Goal: Task Accomplishment & Management: Use online tool/utility

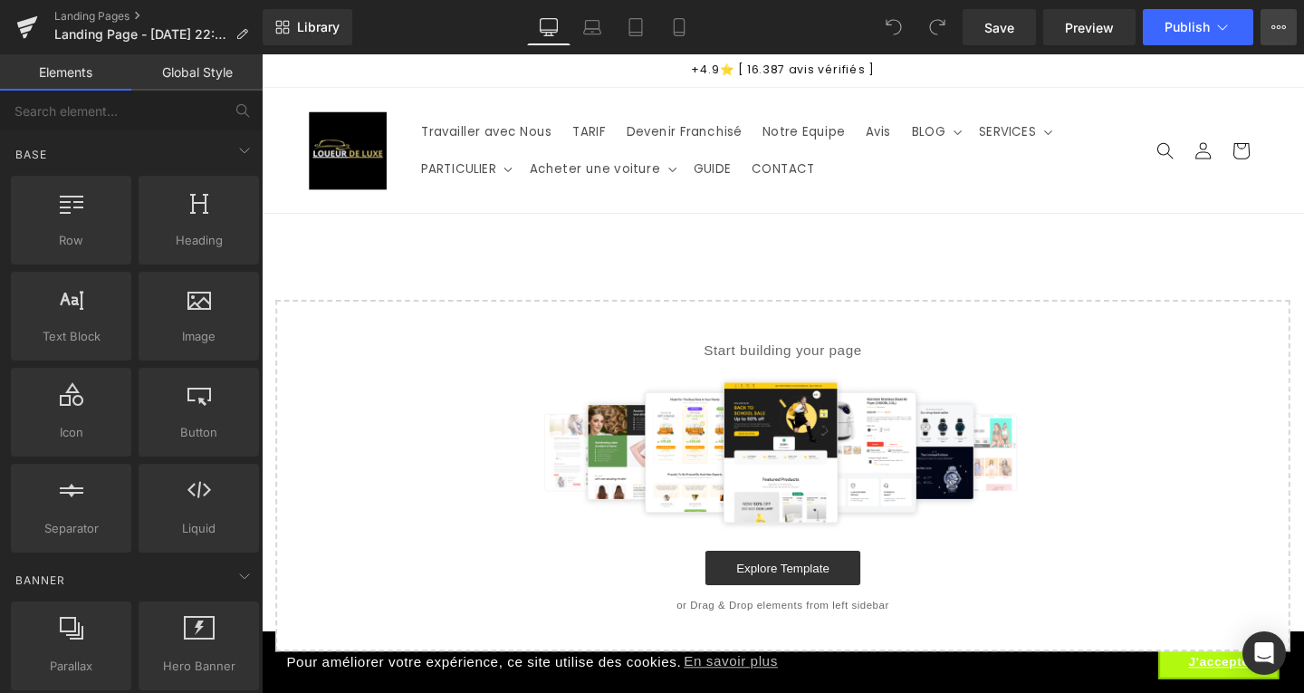
click at [1289, 31] on button "Upgrade Plan View Live Page View with current Template Save Template to Library…" at bounding box center [1278, 27] width 36 height 36
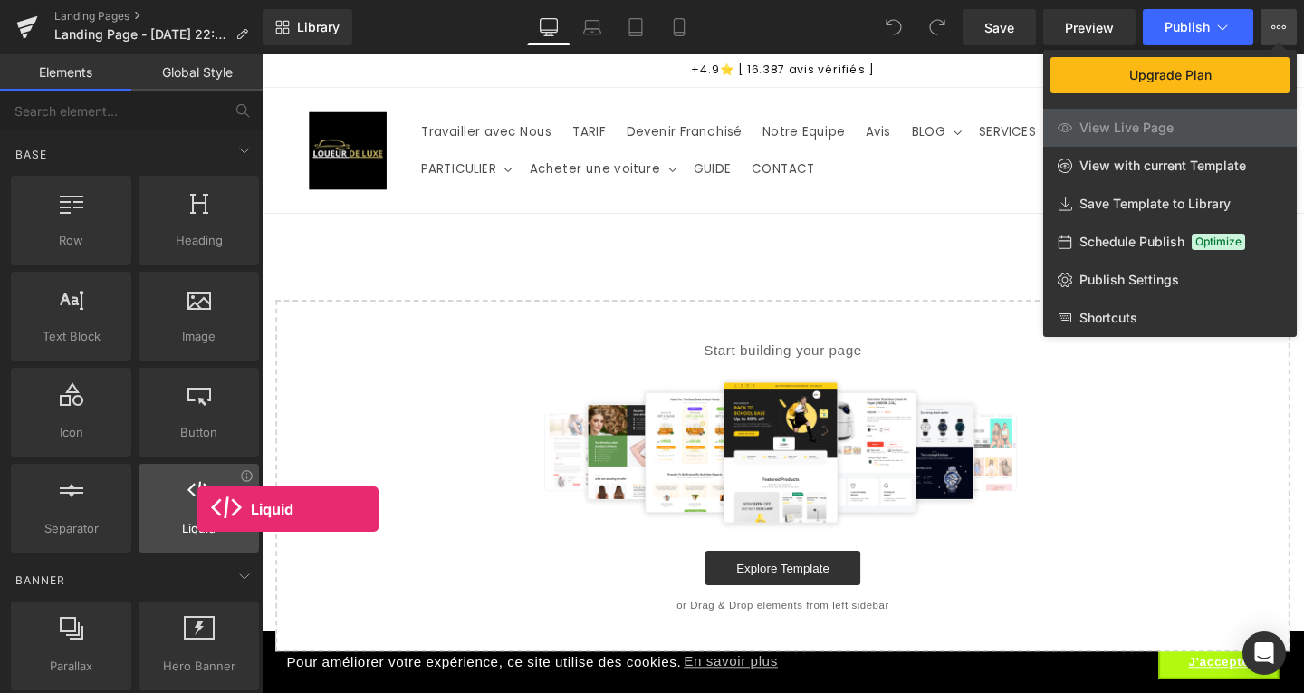
click at [197, 509] on div at bounding box center [199, 498] width 110 height 41
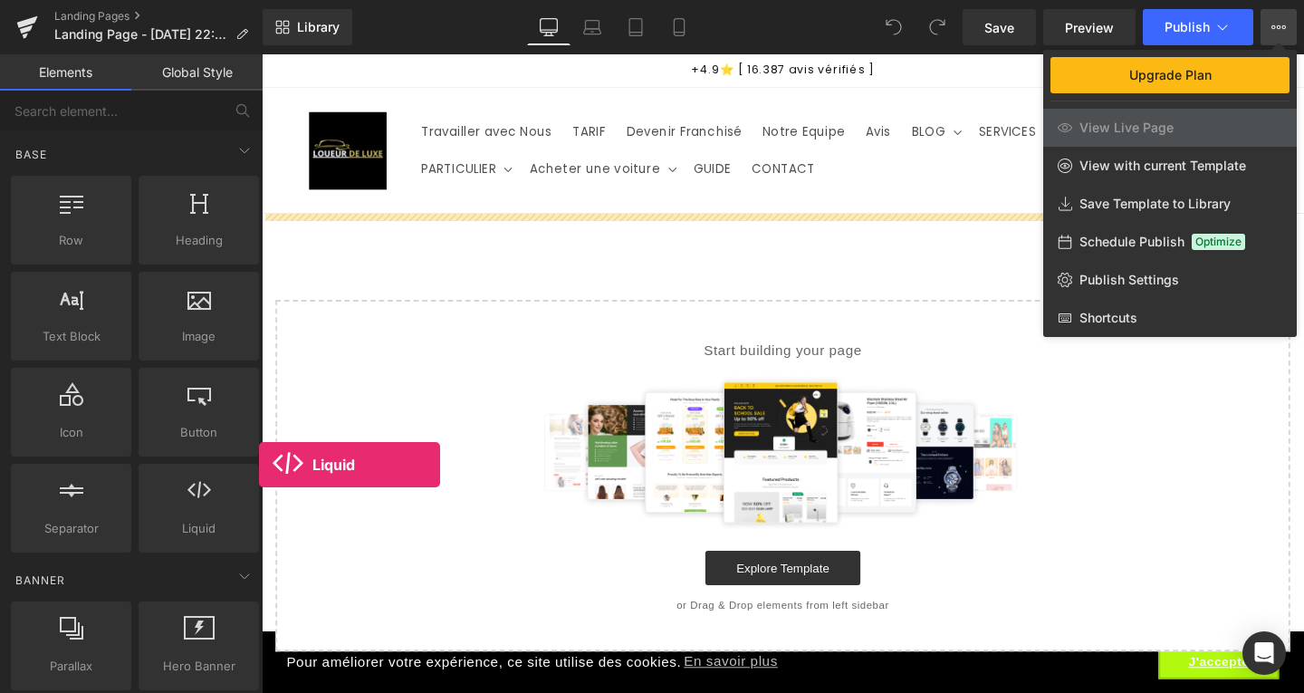
drag, startPoint x: 197, startPoint y: 509, endPoint x: 415, endPoint y: 317, distance: 289.9
click at [415, 317] on div "Liquid You are previewing how the will restyle your page. You can not edit Elem…" at bounding box center [652, 361] width 1304 height 723
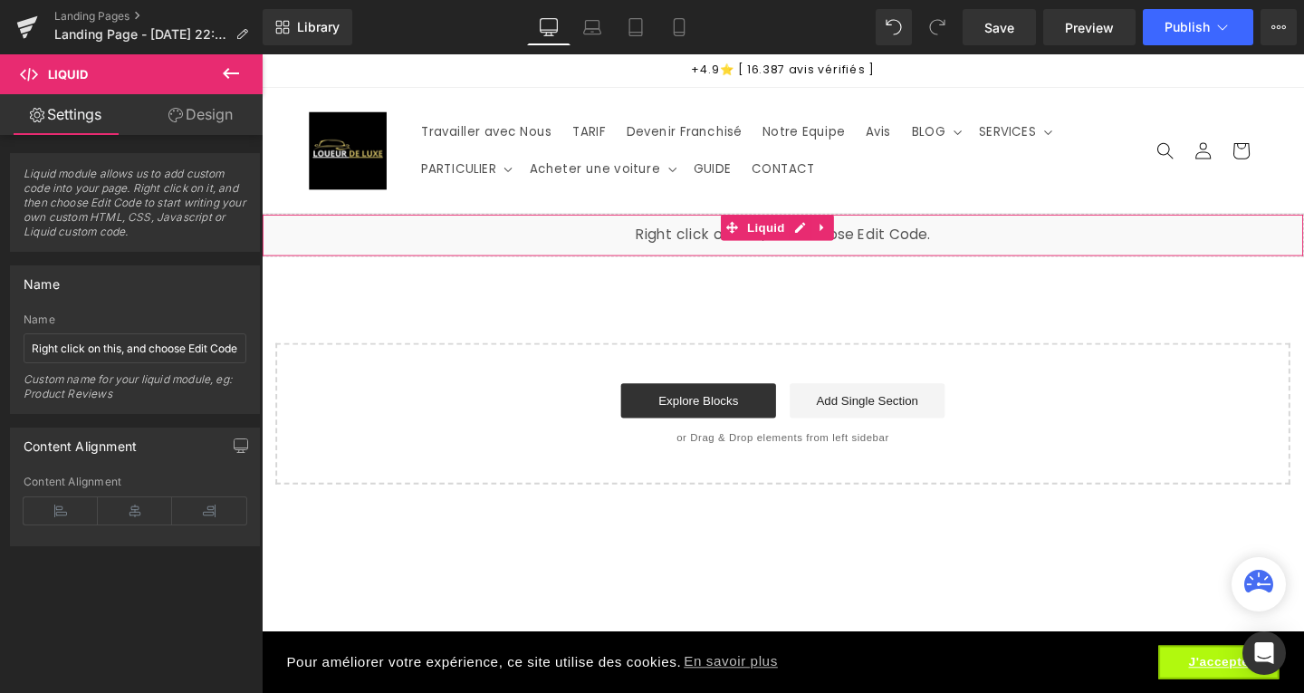
click at [558, 253] on div "Liquid" at bounding box center [809, 244] width 1095 height 45
click at [196, 350] on input "Right click on this, and choose Edit Code." at bounding box center [135, 348] width 223 height 30
click at [826, 234] on div "Liquid" at bounding box center [809, 244] width 1095 height 45
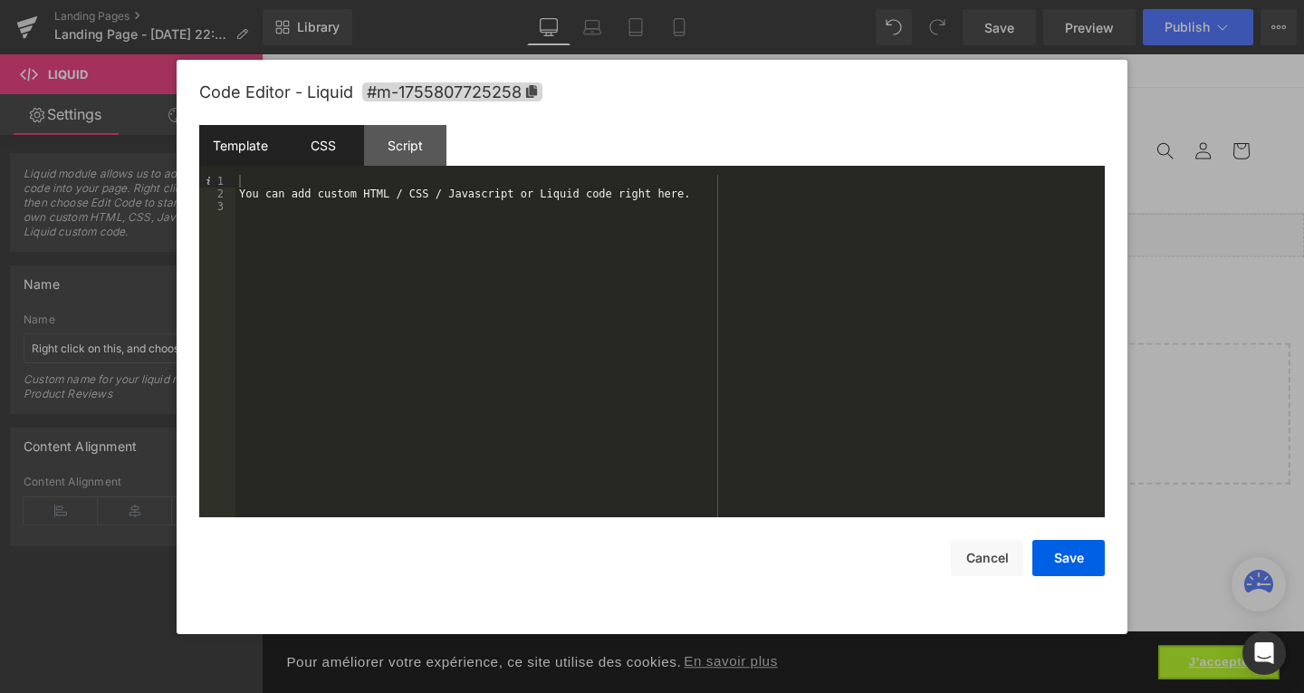
click at [339, 148] on div "CSS" at bounding box center [323, 145] width 82 height 41
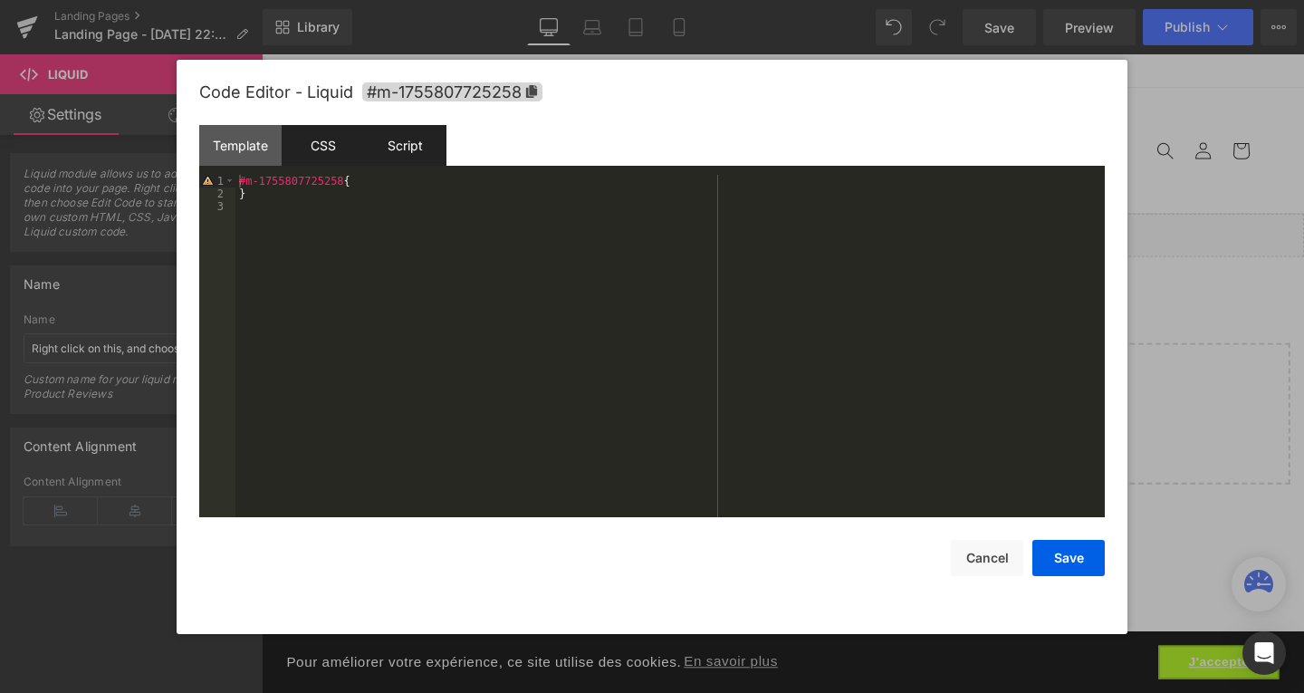
click at [387, 152] on div "Script" at bounding box center [405, 145] width 82 height 41
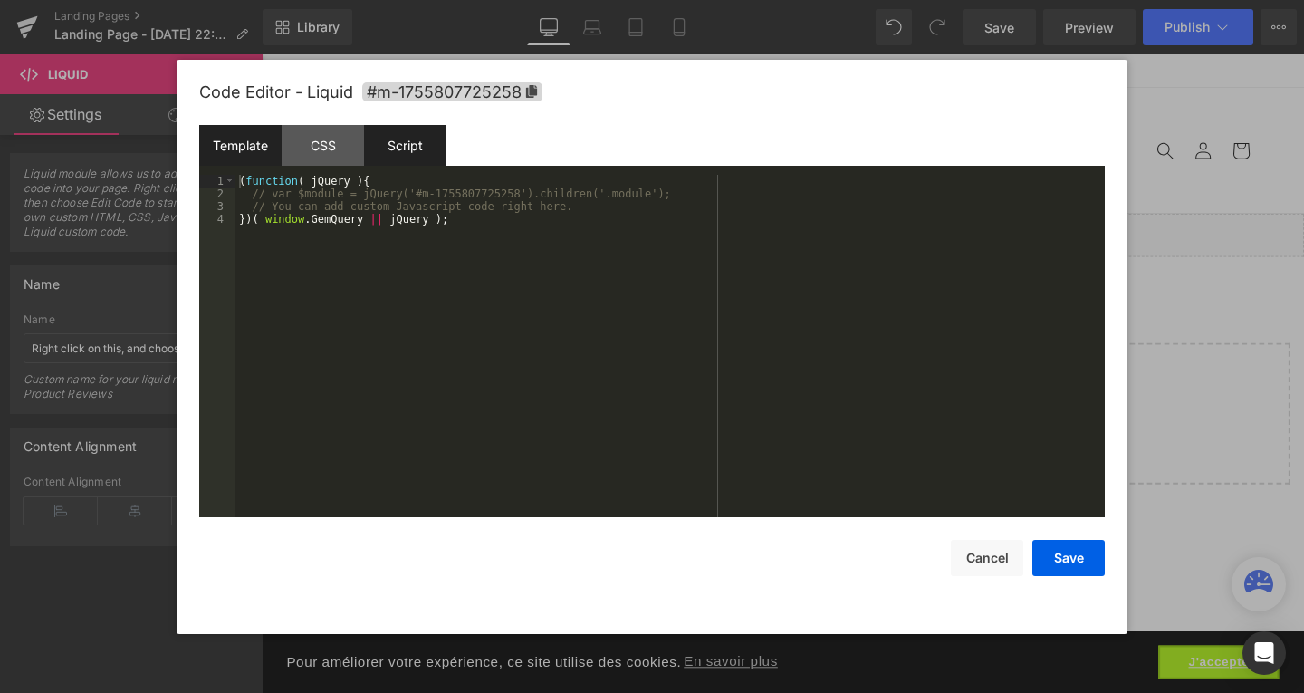
click at [232, 134] on div "Template" at bounding box center [240, 145] width 82 height 41
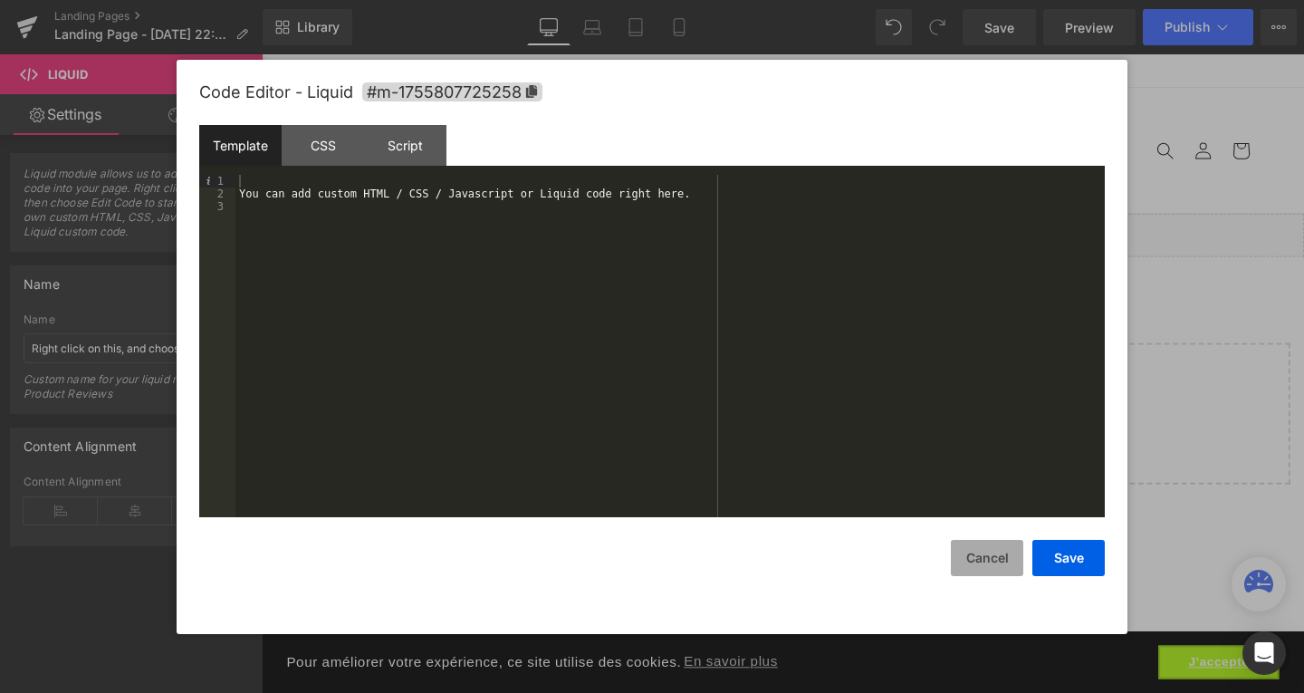
click at [1009, 550] on button "Cancel" at bounding box center [987, 558] width 72 height 36
